Goal: Information Seeking & Learning: Understand process/instructions

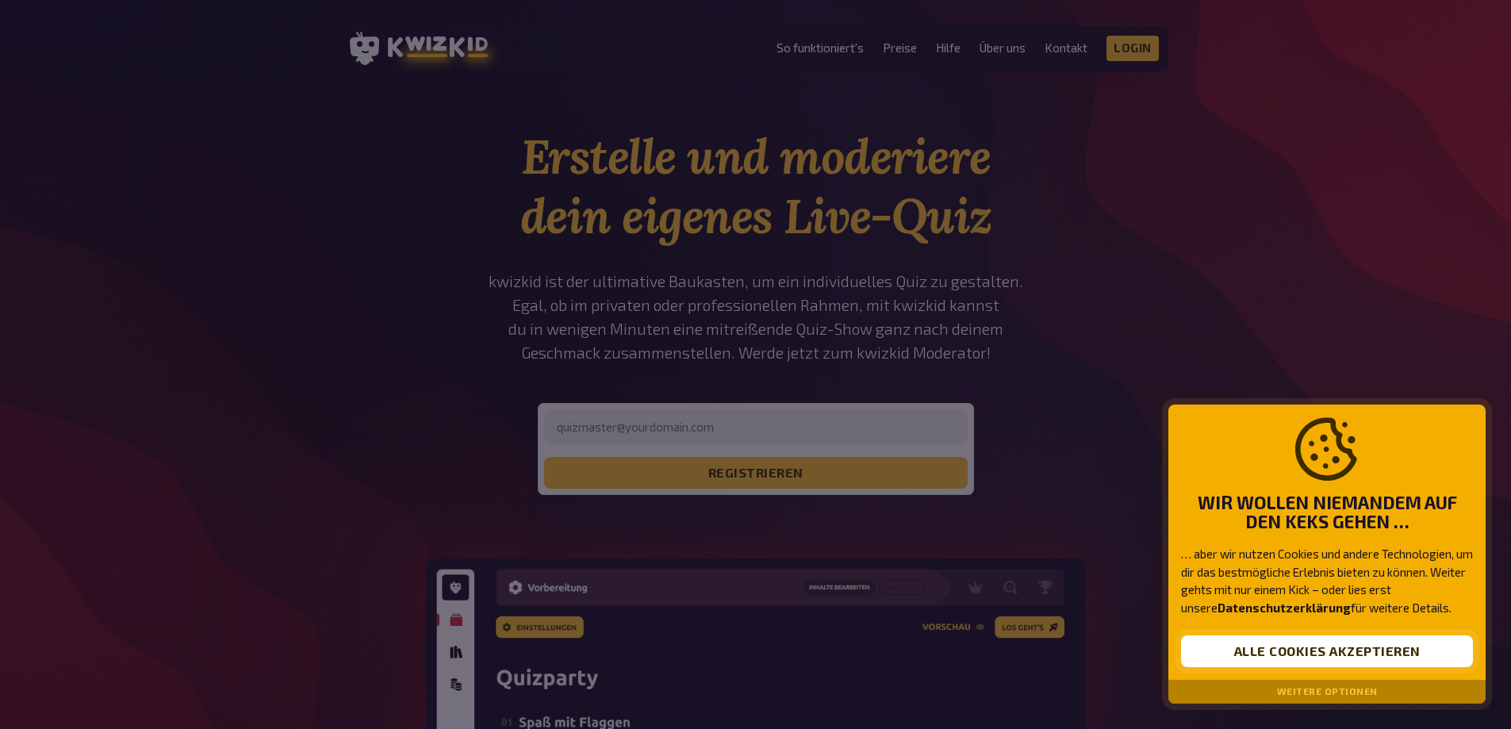
click at [1349, 648] on button "Alle Cookies akzeptieren" at bounding box center [1327, 651] width 292 height 32
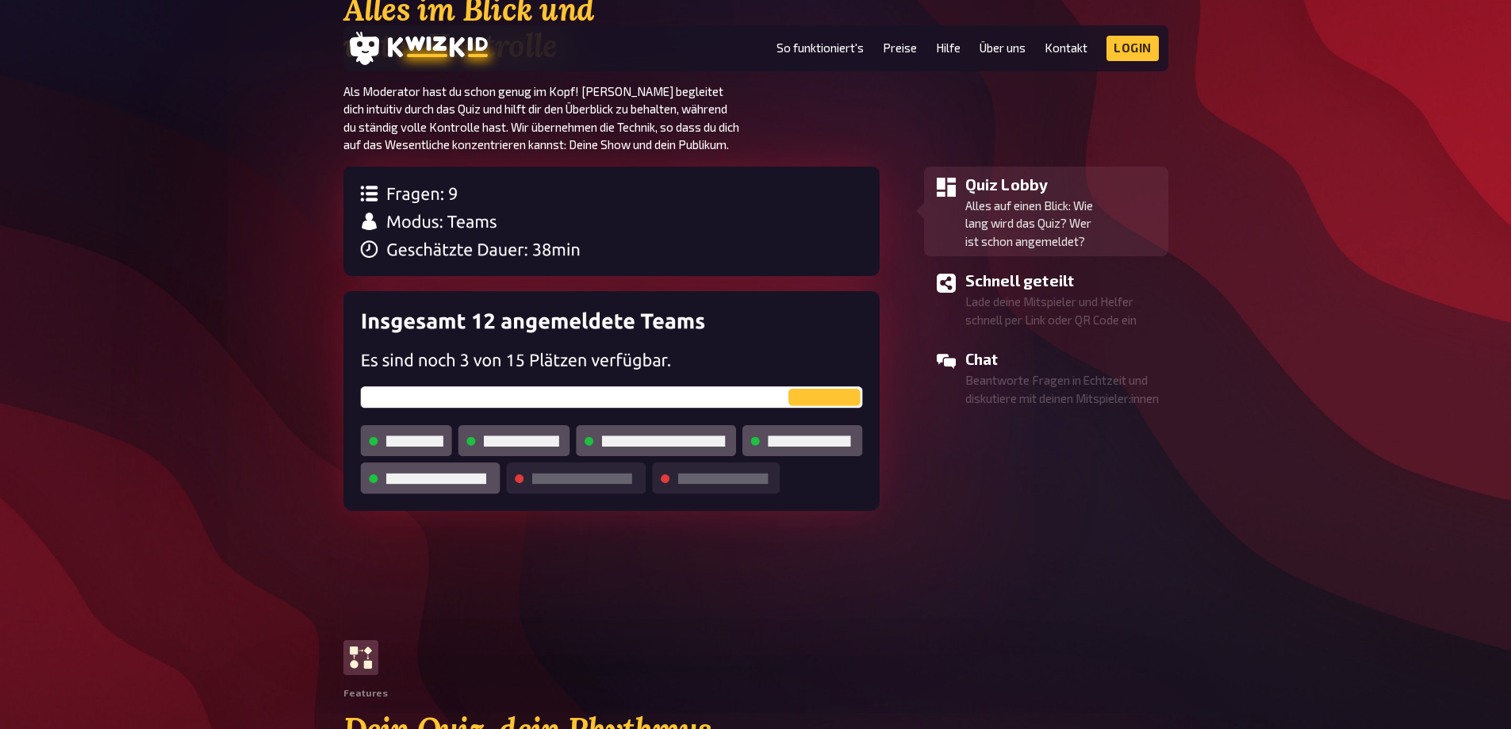
scroll to position [1507, 0]
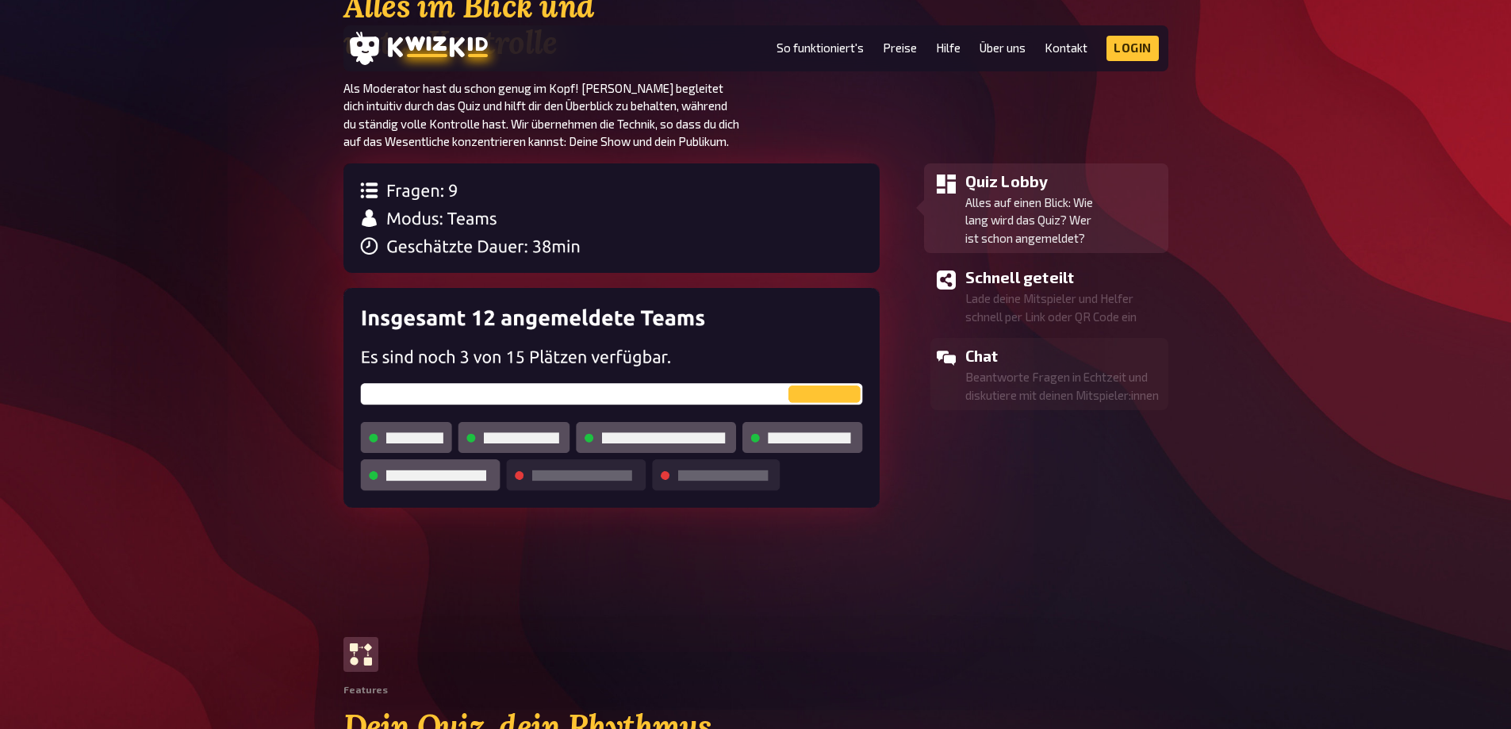
click at [1007, 385] on p "Beantworte Fragen in Echtzeit und diskutiere mit deinen Mitspieler:innen" at bounding box center [1063, 386] width 197 height 36
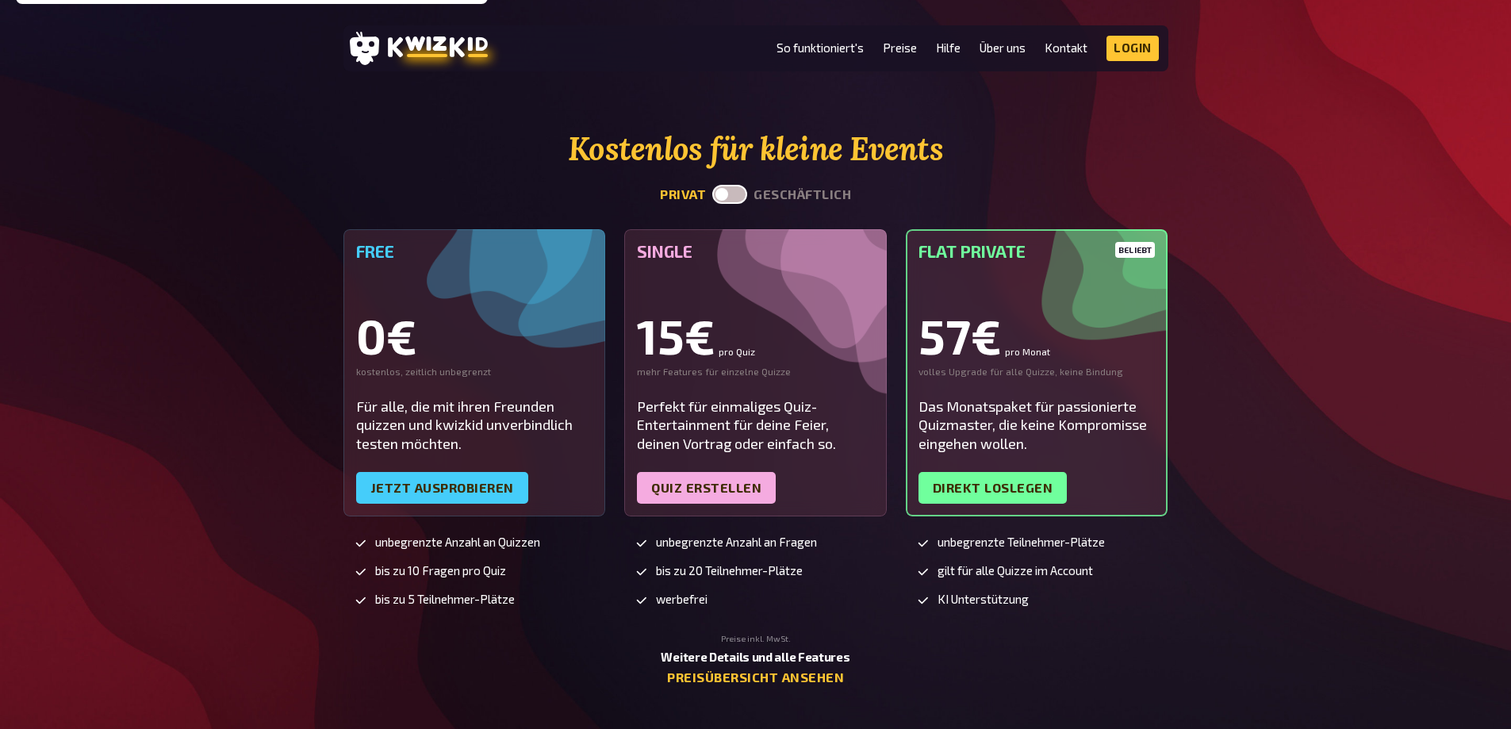
scroll to position [3886, 0]
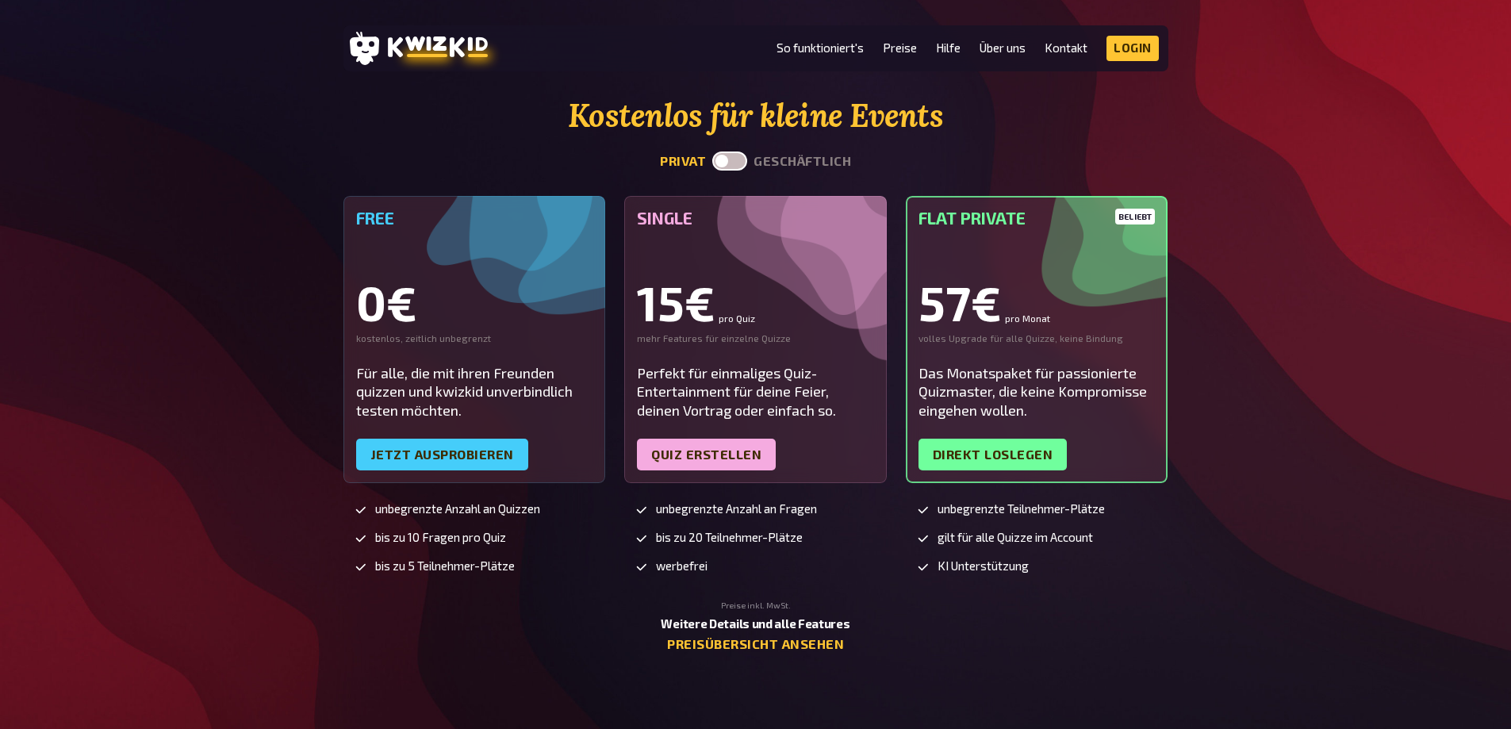
click at [735, 157] on label at bounding box center [729, 160] width 35 height 19
click at [712, 151] on input "checkbox" at bounding box center [711, 151] width 1 height 1
checkbox input "true"
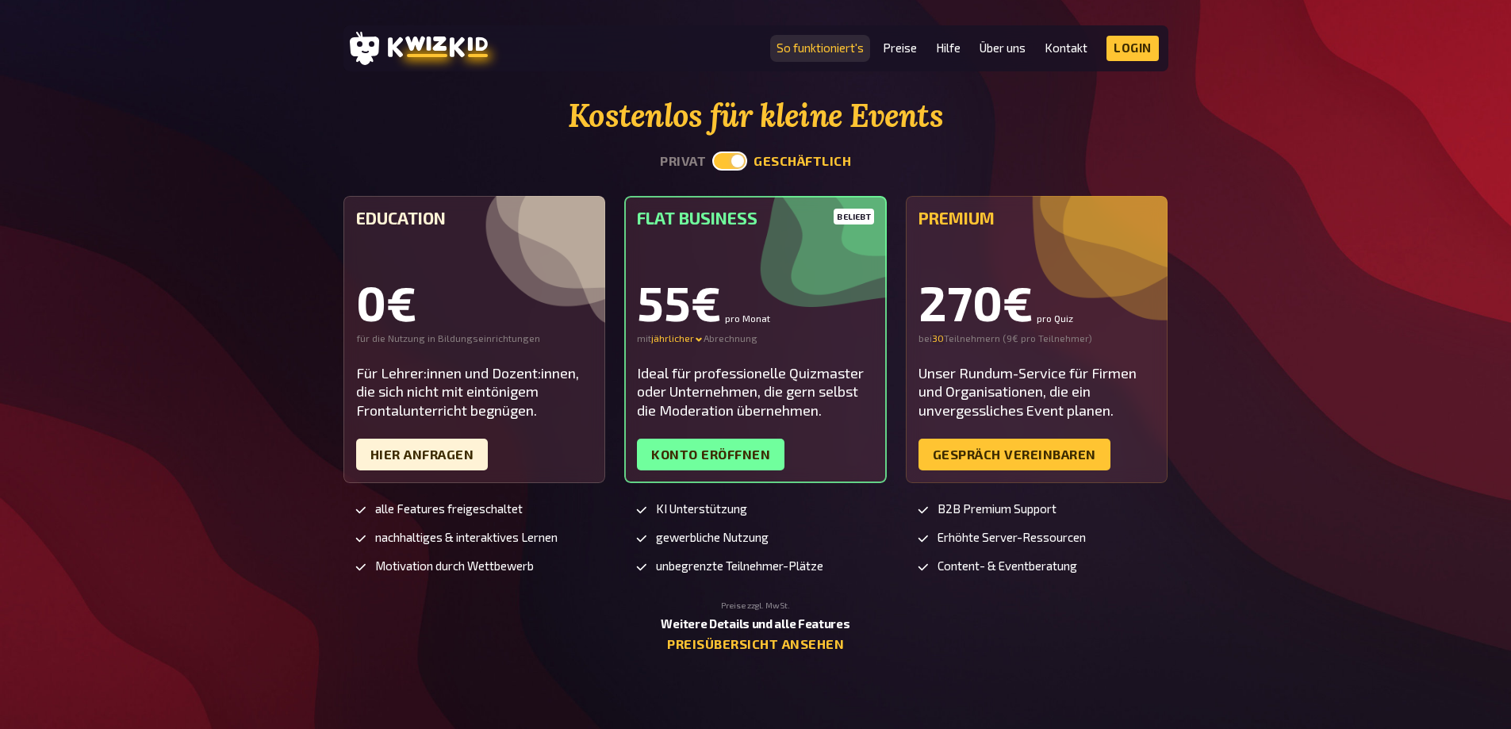
click at [803, 43] on link "So funktioniert's" at bounding box center [819, 47] width 87 height 13
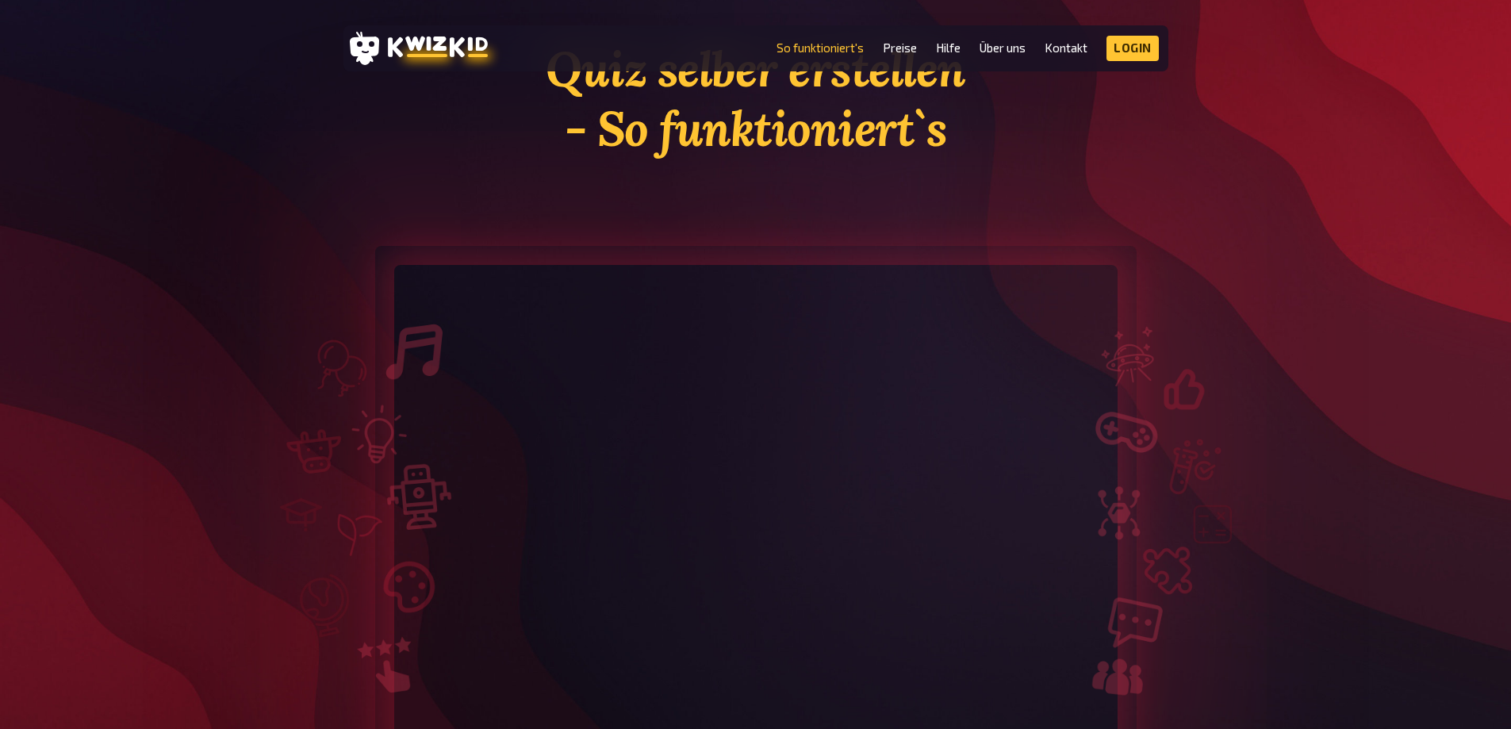
scroll to position [79, 0]
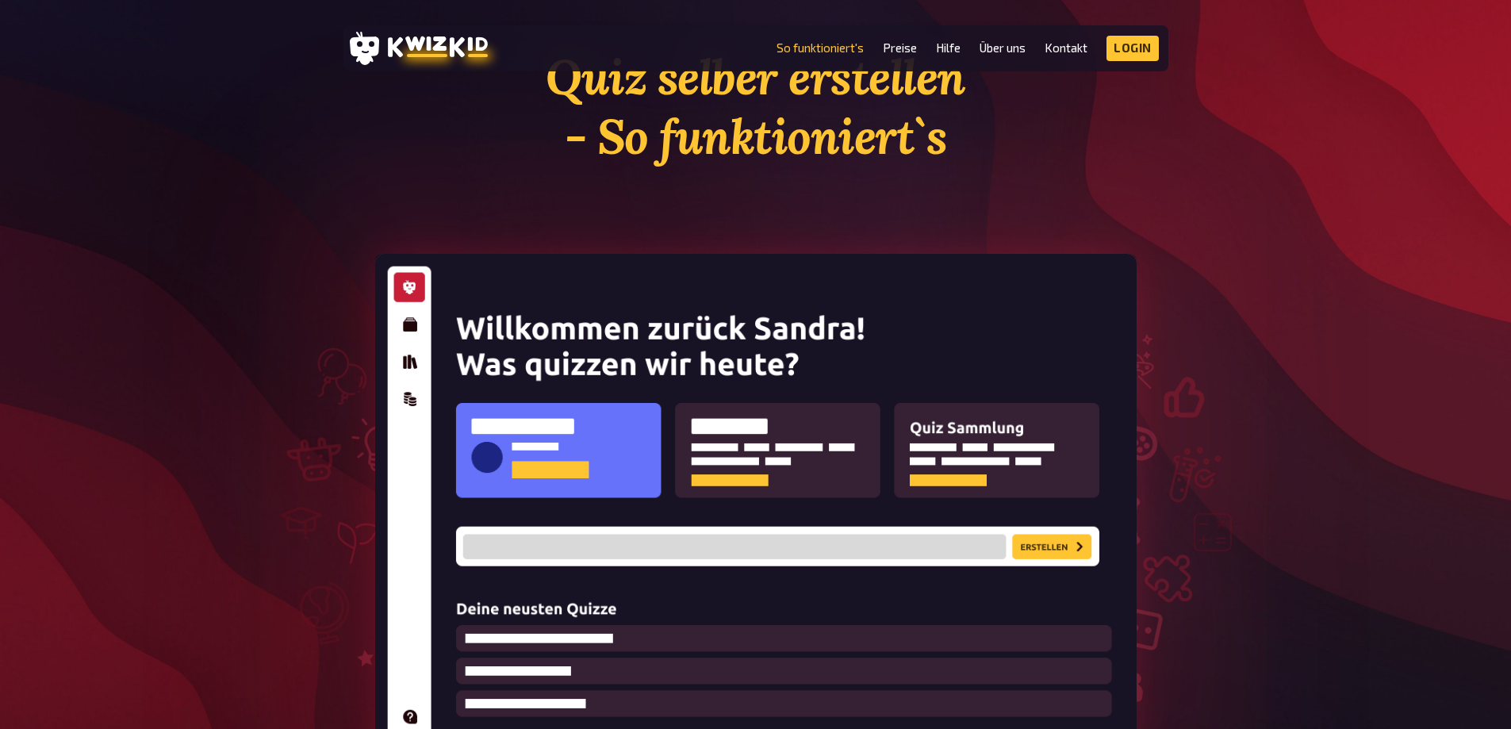
click at [411, 319] on img at bounding box center [755, 515] width 761 height 522
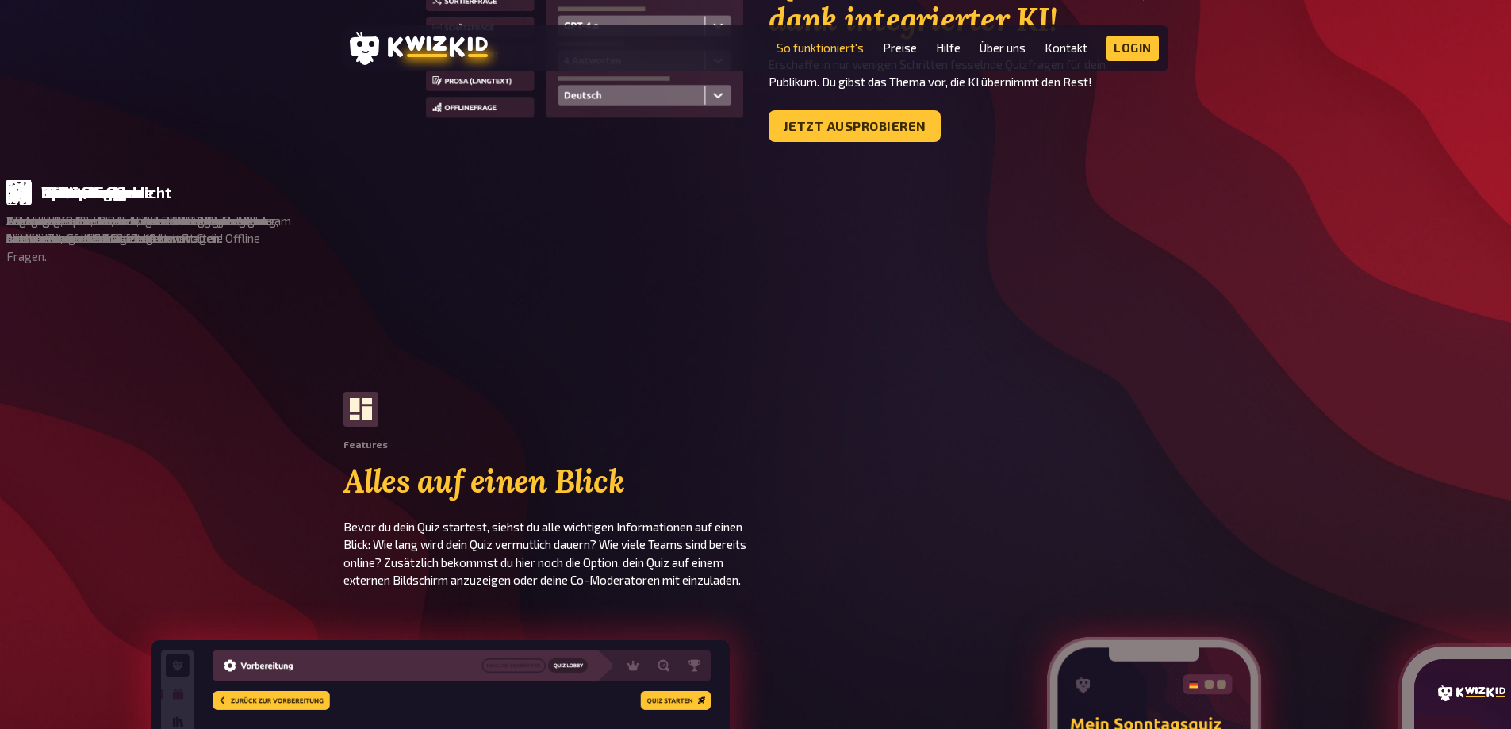
scroll to position [1190, 0]
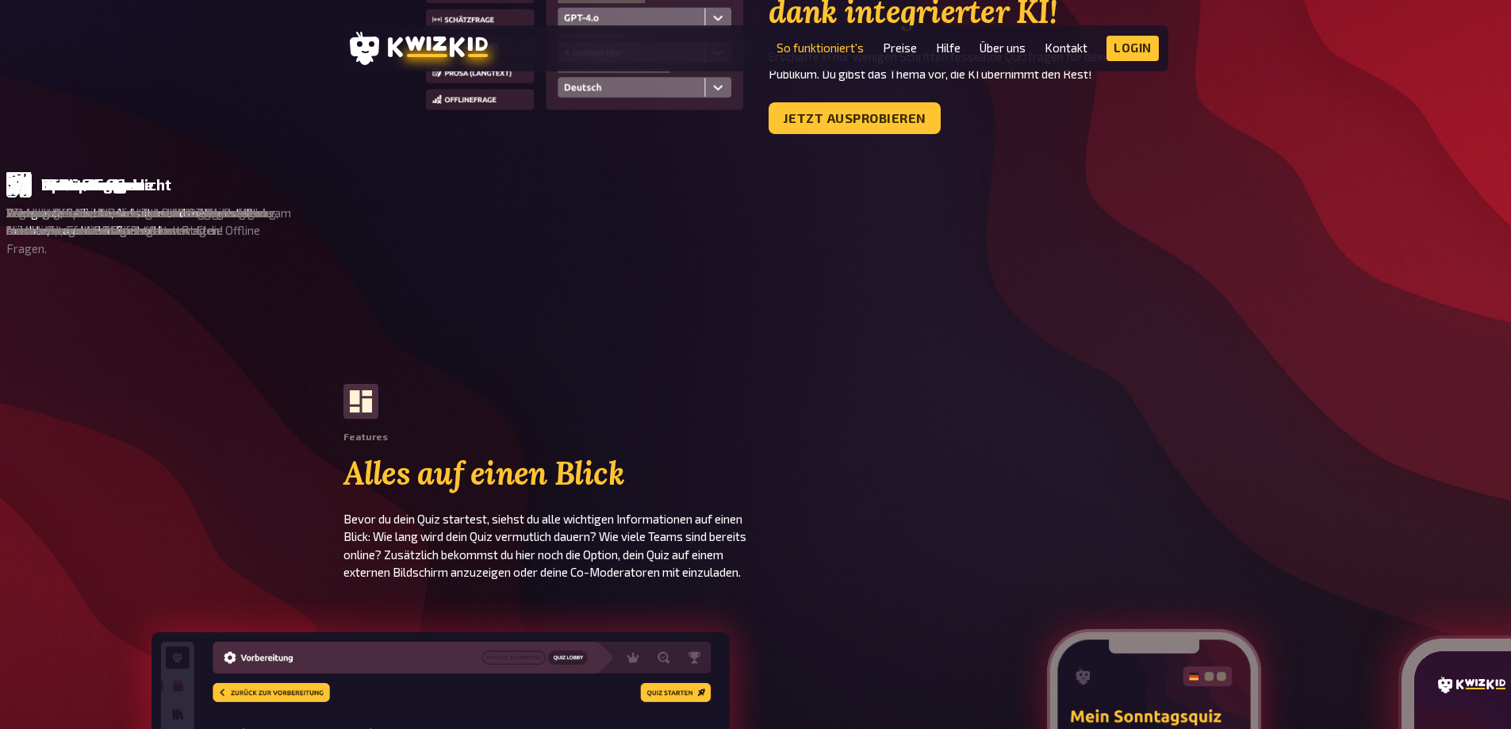
click at [1510, 183] on icon at bounding box center [1529, 184] width 25 height 25
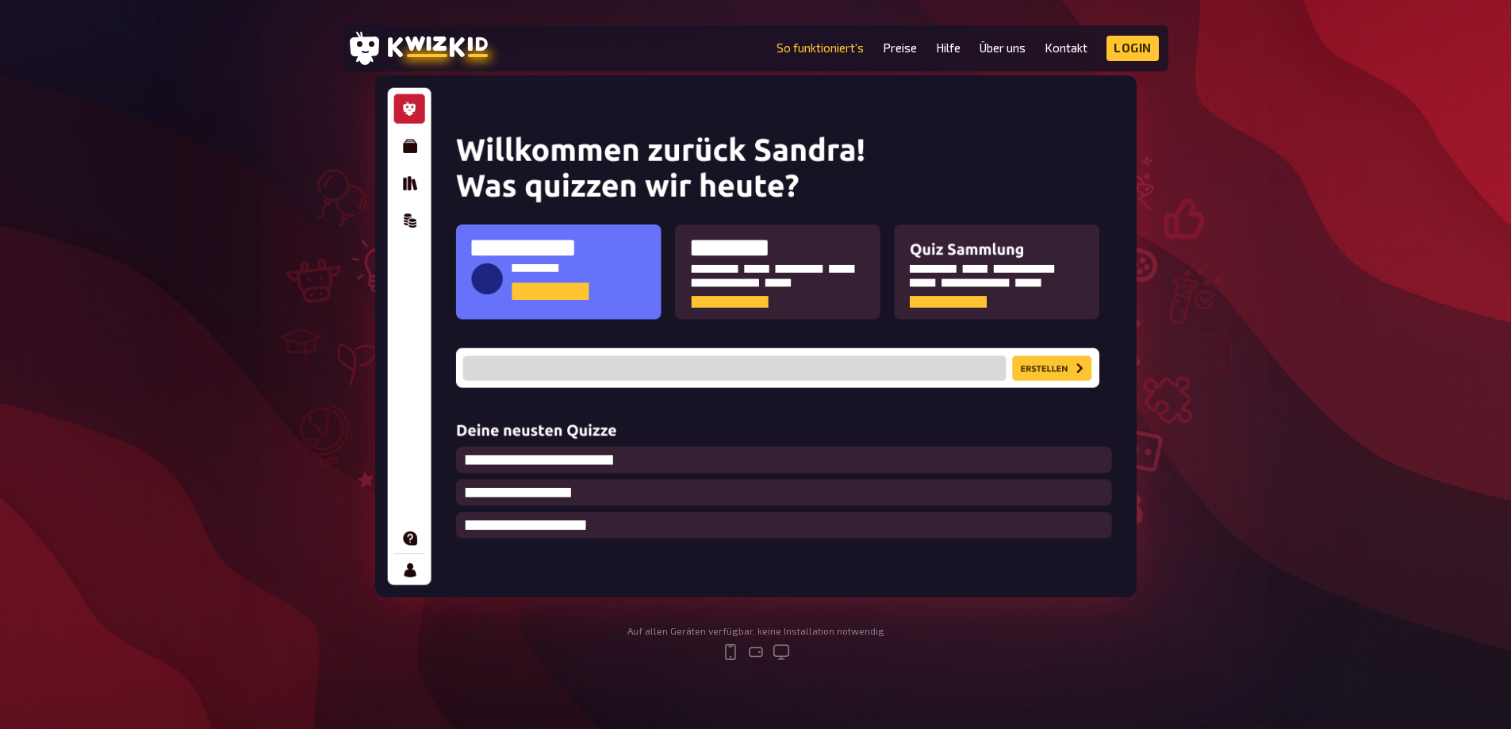
scroll to position [0, 0]
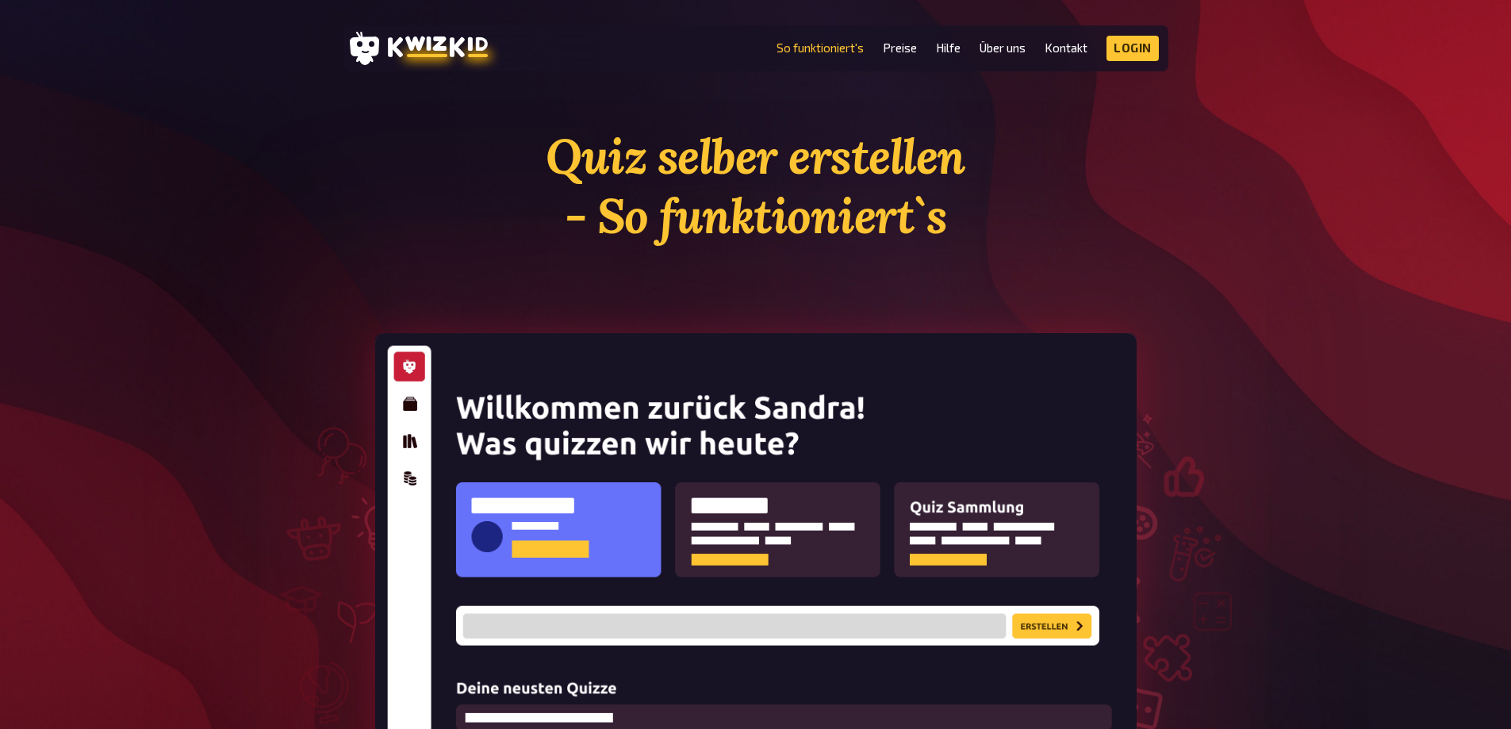
click at [405, 401] on img at bounding box center [755, 594] width 761 height 522
click at [405, 423] on img at bounding box center [755, 594] width 761 height 522
click at [411, 449] on img at bounding box center [755, 594] width 761 height 522
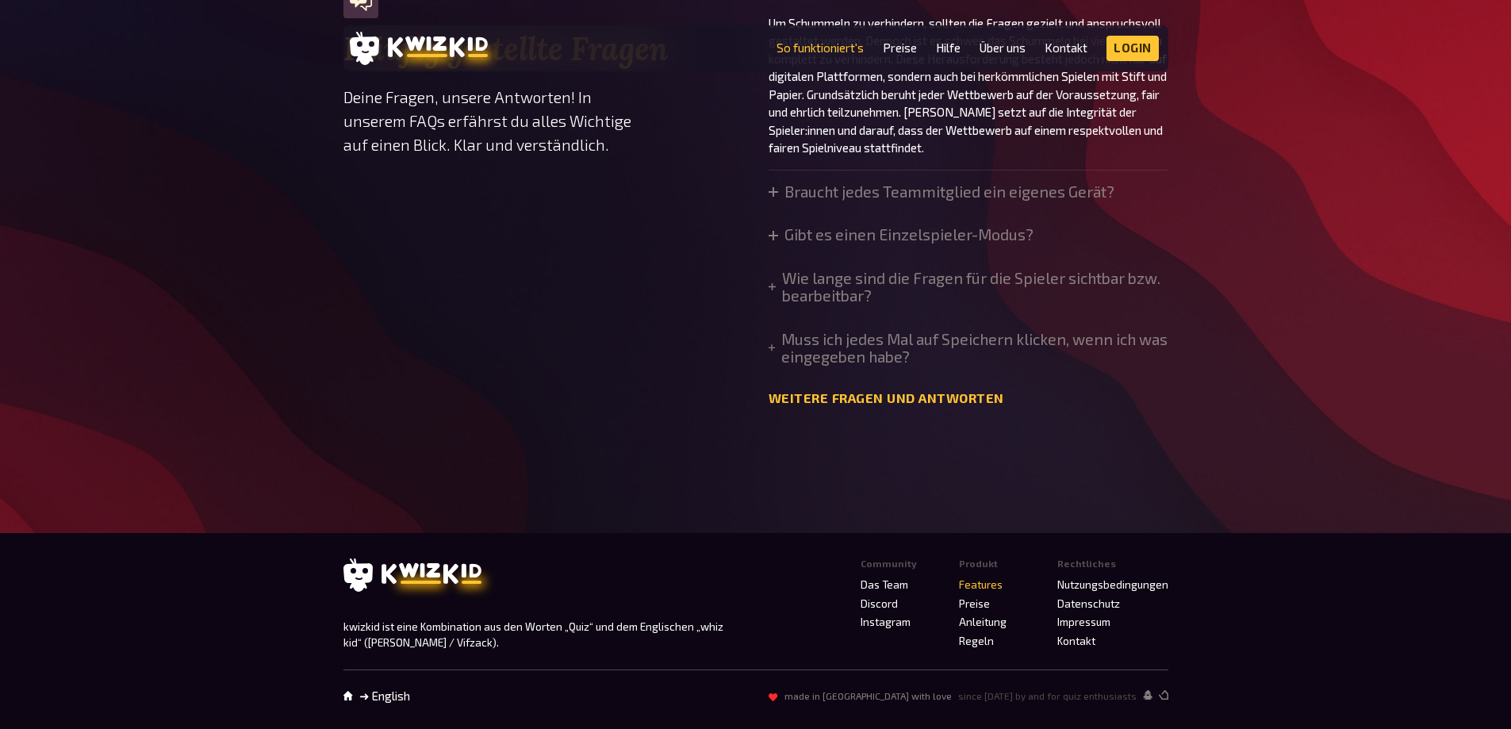
scroll to position [5561, 0]
click at [772, 189] on icon at bounding box center [774, 192] width 10 height 10
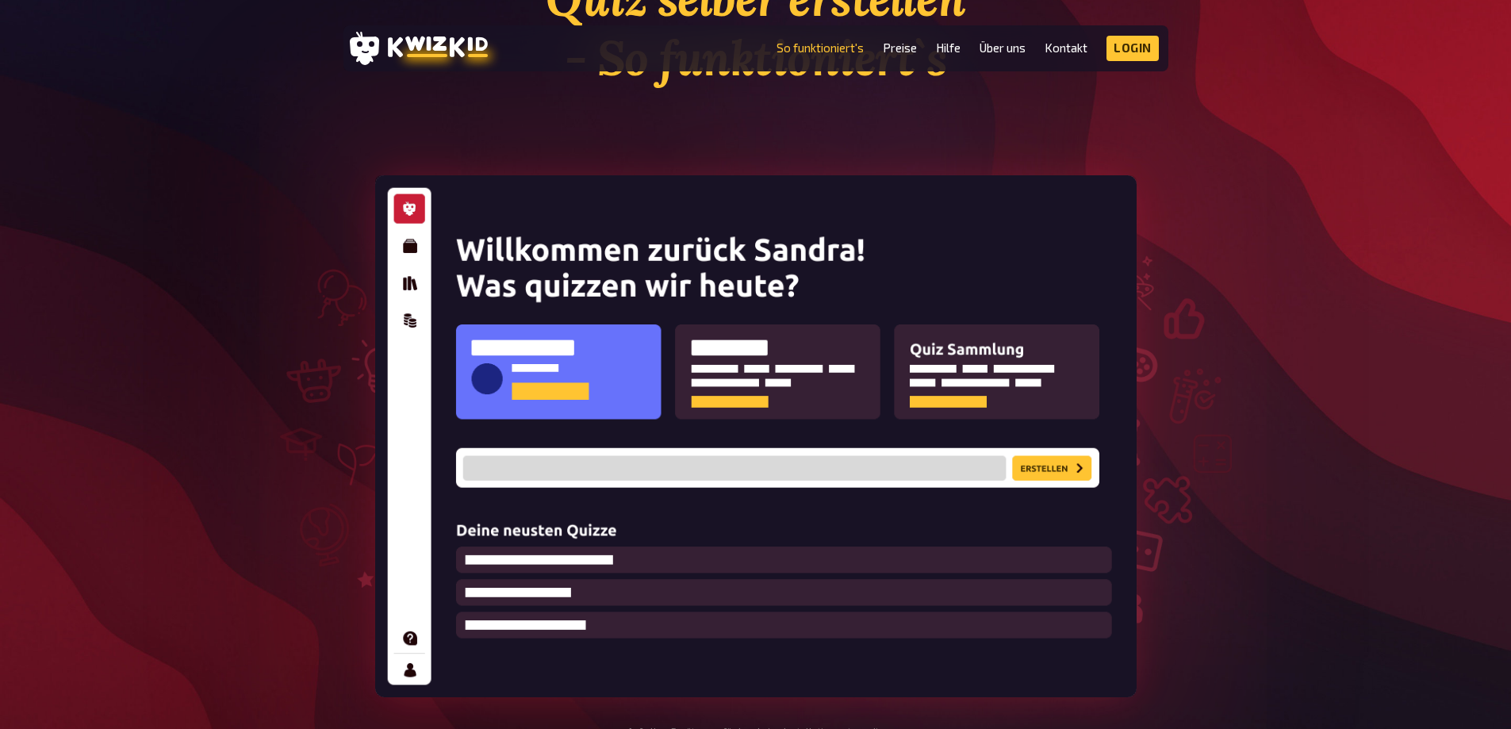
scroll to position [0, 0]
